Goal: Find specific page/section: Find specific page/section

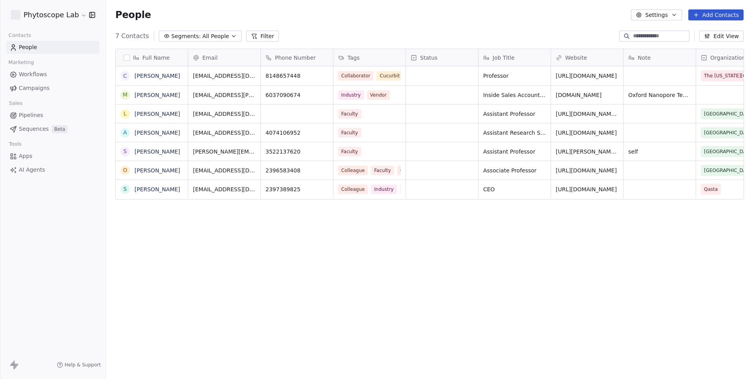
scroll to position [333, 647]
click at [150, 76] on link "[PERSON_NAME]" at bounding box center [158, 76] width 46 height 6
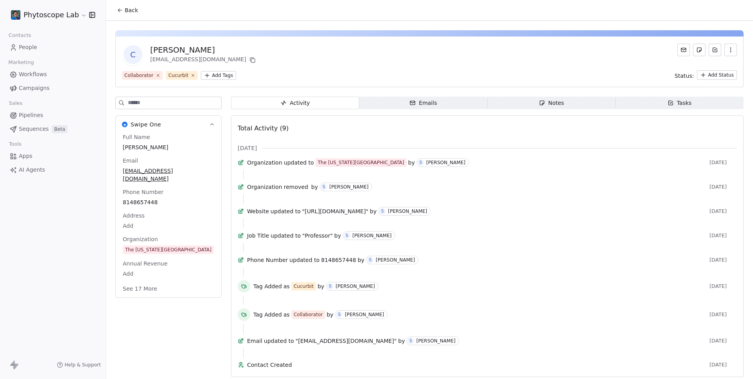
click at [425, 101] on div "Emails" at bounding box center [423, 103] width 27 height 8
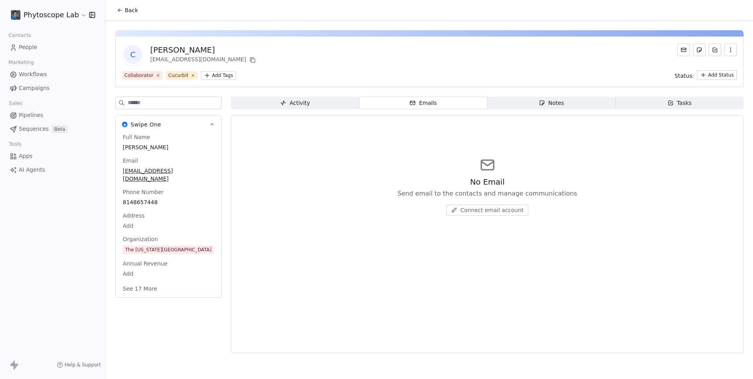
click at [511, 208] on span "Connect email account" at bounding box center [492, 210] width 63 height 8
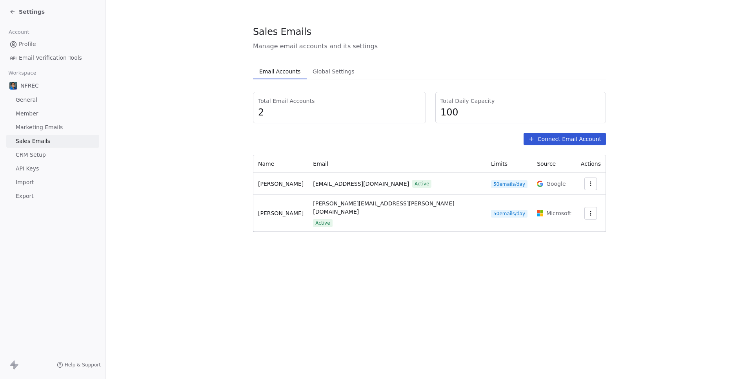
click at [22, 10] on span "Settings" at bounding box center [32, 12] width 26 height 8
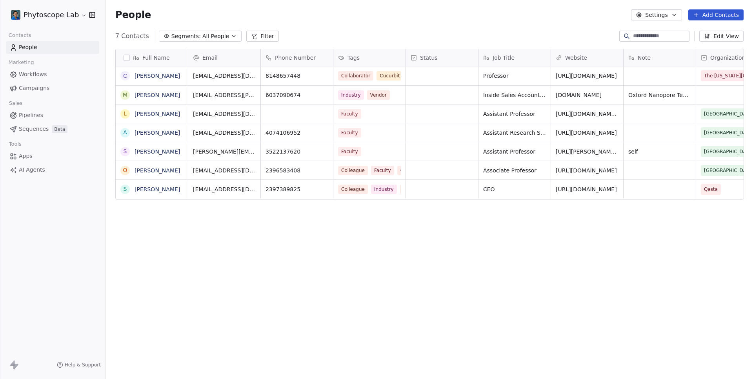
scroll to position [333, 647]
click at [151, 76] on link "[PERSON_NAME]" at bounding box center [158, 76] width 46 height 6
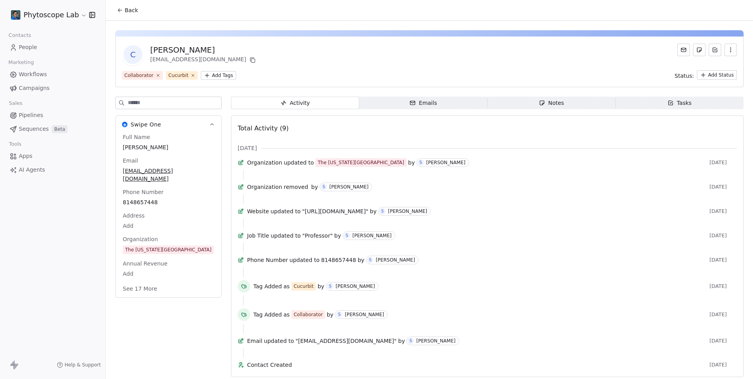
click at [457, 106] on span "Emails Emails" at bounding box center [423, 103] width 128 height 13
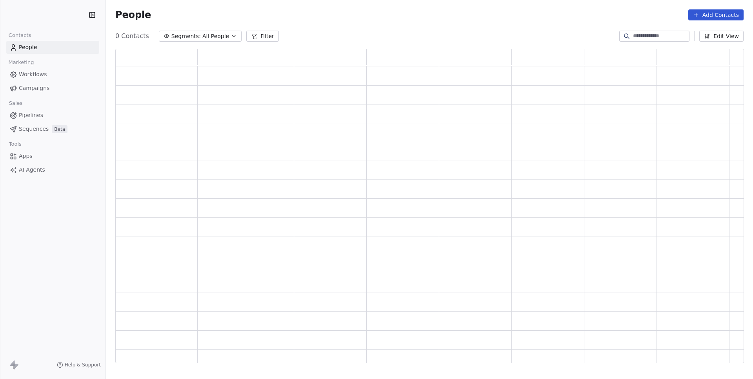
scroll to position [314, 628]
